Goal: Information Seeking & Learning: Learn about a topic

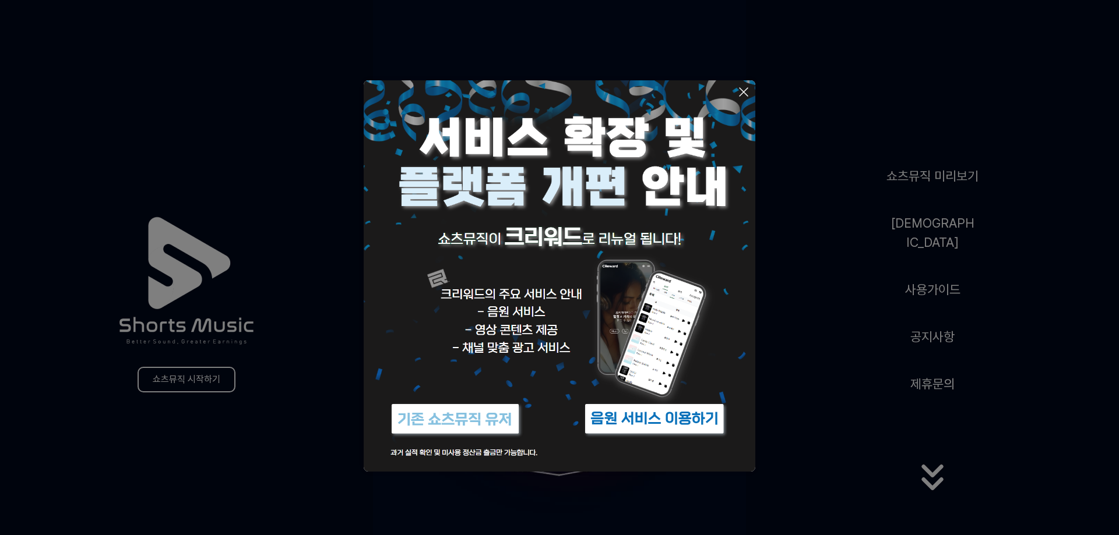
click at [822, 318] on button at bounding box center [559, 267] width 1119 height 535
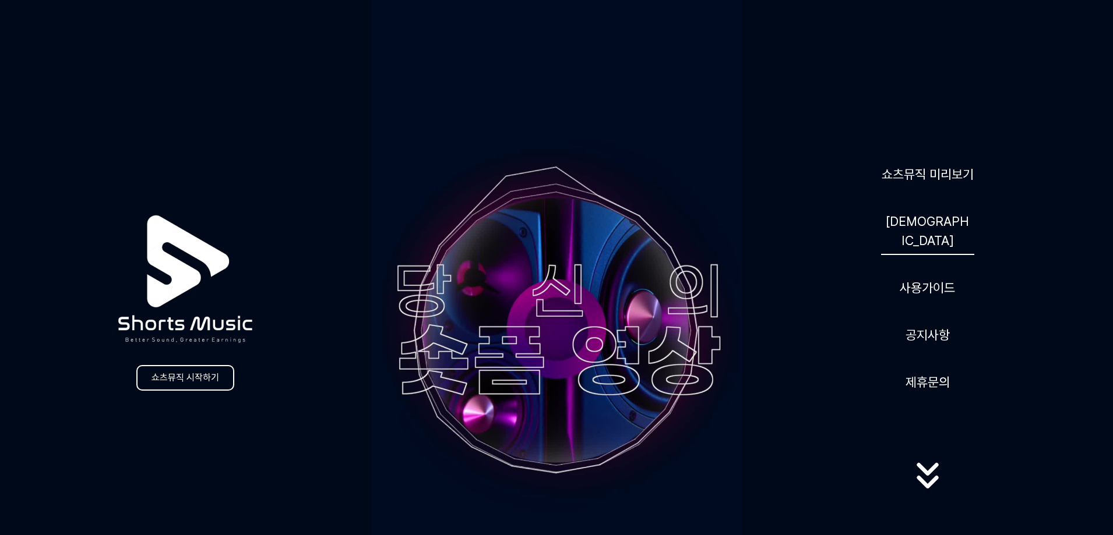
click at [922, 229] on link "[DEMOGRAPHIC_DATA]" at bounding box center [927, 231] width 93 height 48
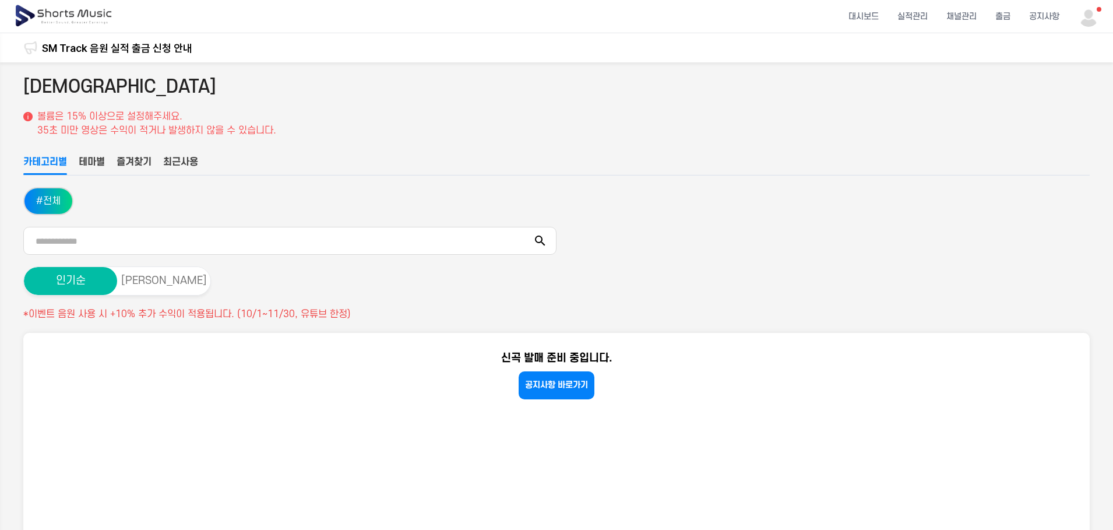
click at [43, 201] on button "# 전체" at bounding box center [48, 201] width 48 height 26
click at [865, 15] on li "대시보드" at bounding box center [863, 16] width 49 height 31
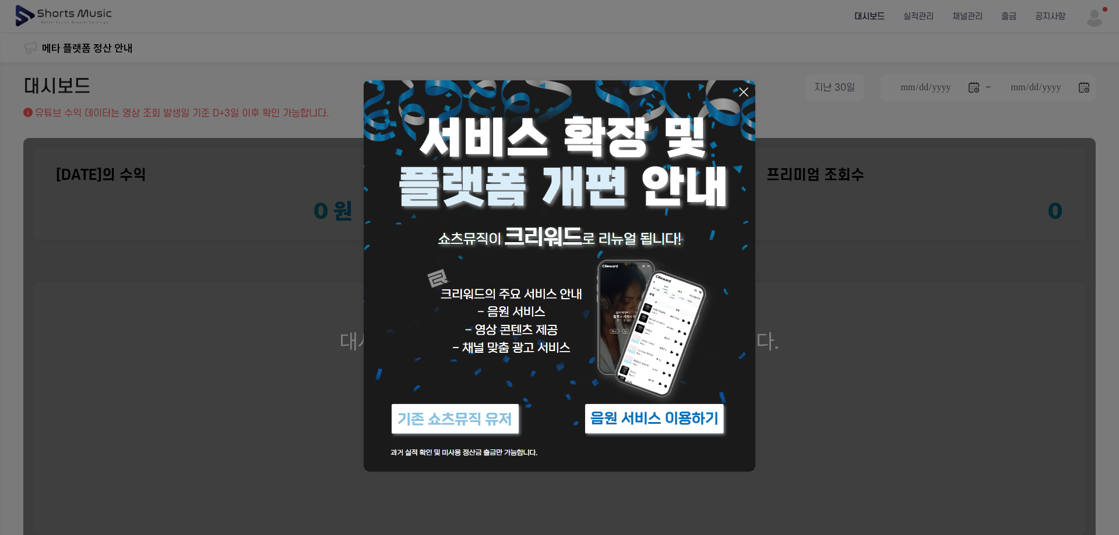
click at [647, 424] on img at bounding box center [654, 419] width 146 height 44
click at [904, 373] on button at bounding box center [559, 267] width 1119 height 535
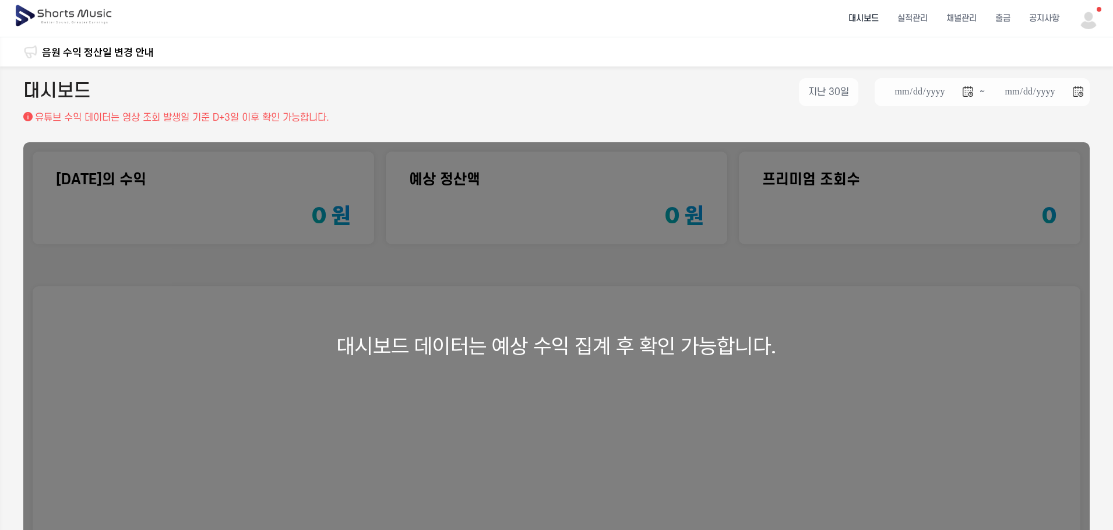
click at [69, 10] on img at bounding box center [64, 16] width 101 height 33
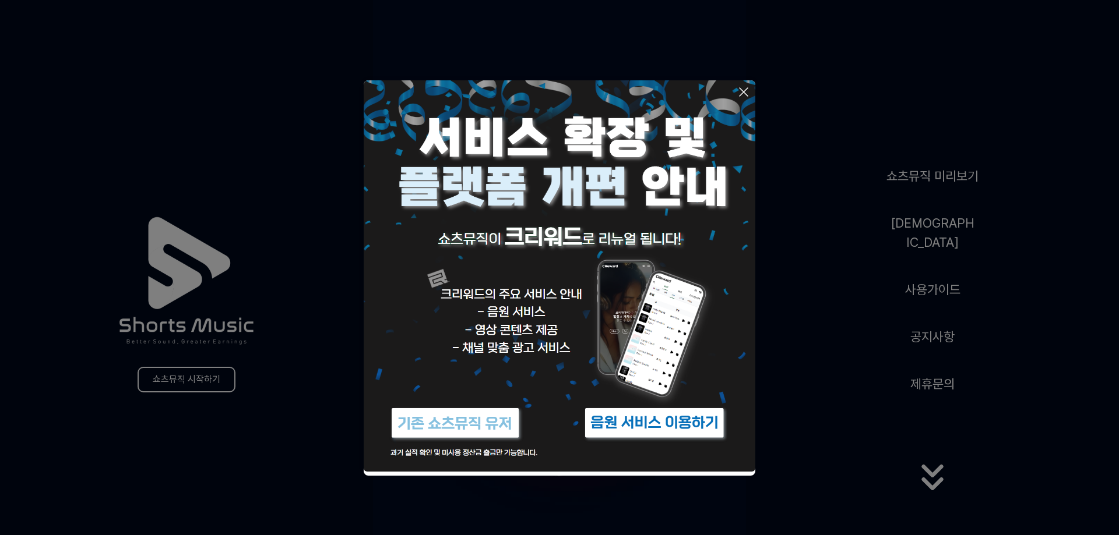
click at [935, 231] on button at bounding box center [559, 267] width 1119 height 535
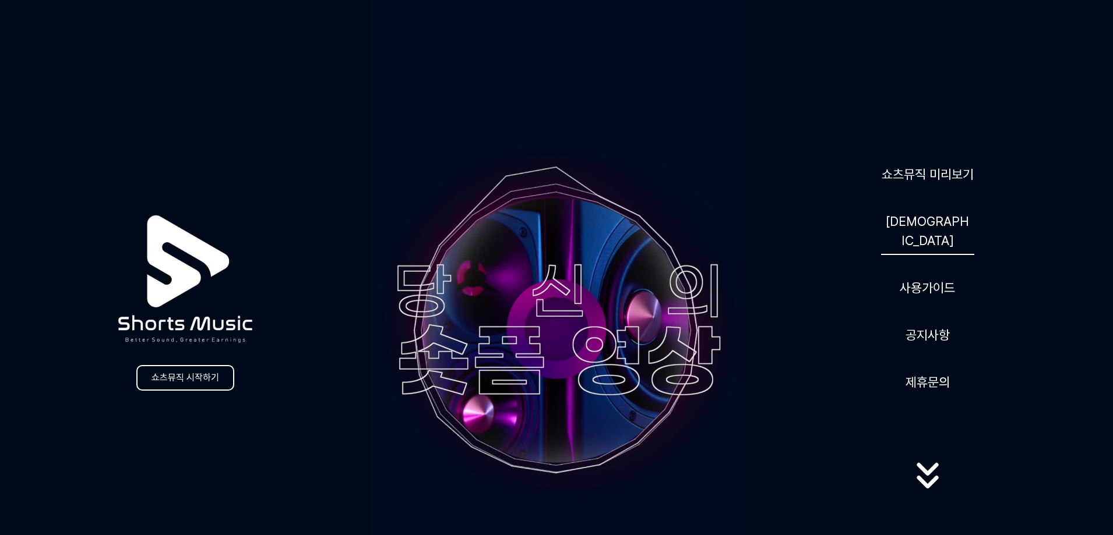
click at [924, 231] on link "[DEMOGRAPHIC_DATA]" at bounding box center [927, 231] width 93 height 48
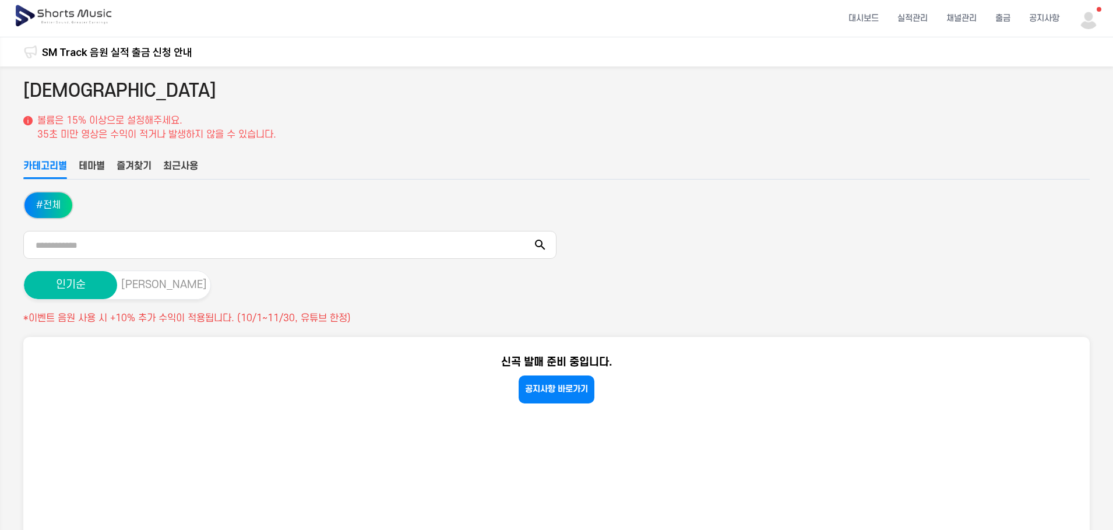
click at [157, 285] on button "[PERSON_NAME]" at bounding box center [163, 285] width 93 height 28
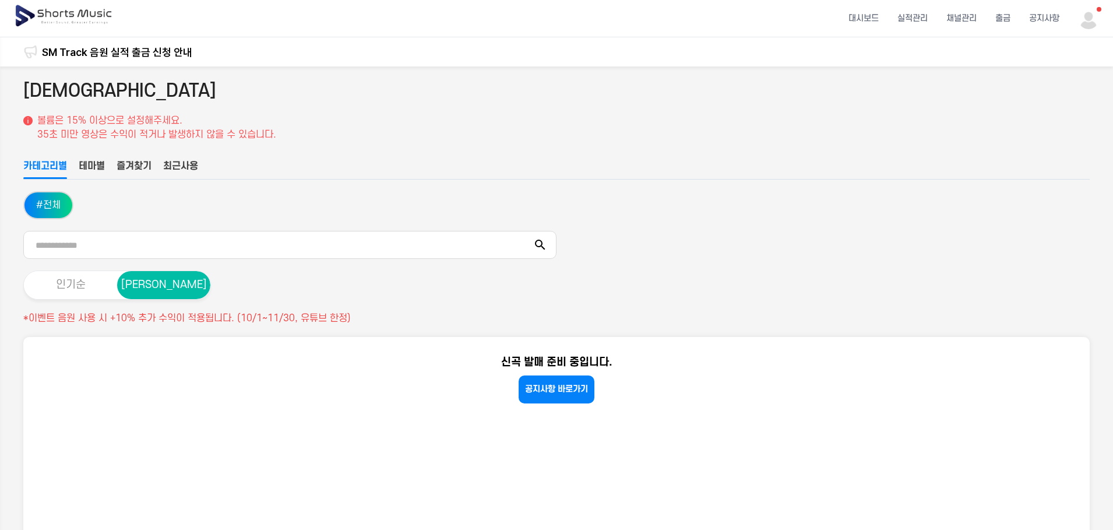
click at [80, 283] on button "인기순" at bounding box center [70, 285] width 93 height 28
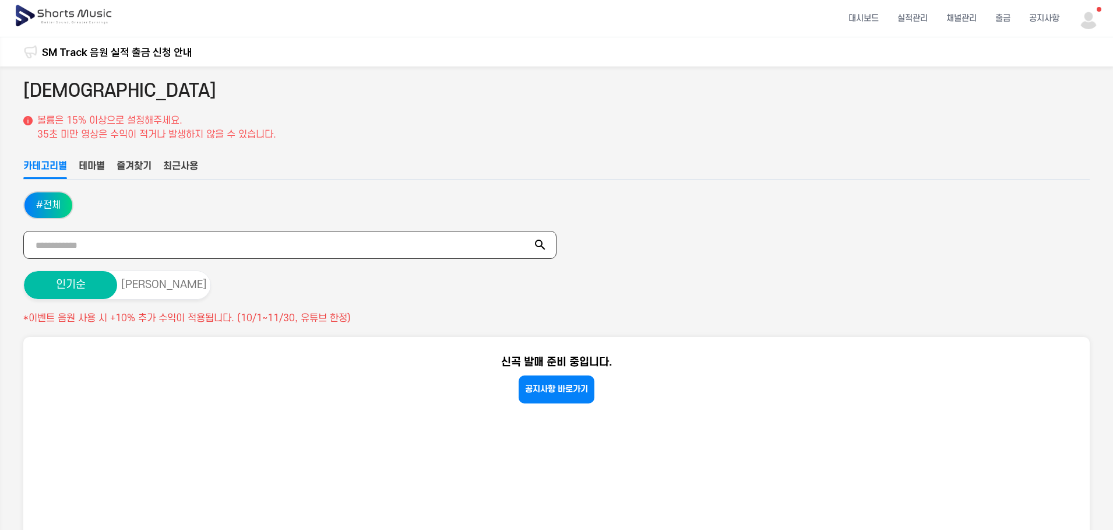
click at [95, 247] on input "text" at bounding box center [289, 245] width 533 height 28
click at [540, 245] on icon at bounding box center [540, 245] width 14 height 14
click at [536, 241] on icon at bounding box center [540, 244] width 10 height 10
click at [275, 278] on div "인기순 최신순 *이벤트 음원 사용 시 +10% 추가 수익이 적용됩니다. (10/1~11/30, 유튜브 한정)" at bounding box center [556, 297] width 1066 height 55
click at [192, 243] on input "text" at bounding box center [289, 245] width 533 height 28
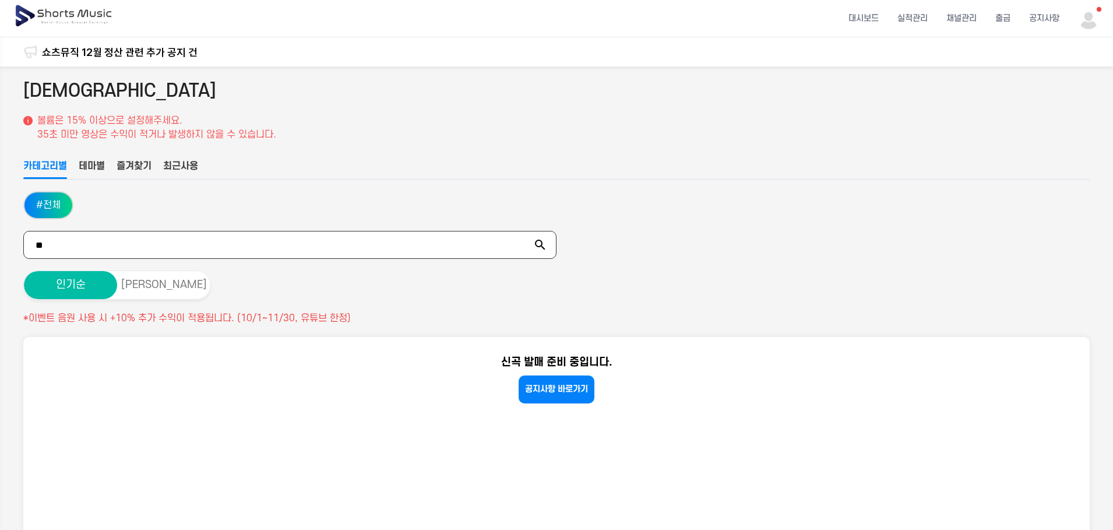
type input "*"
type input "**"
